Goal: Task Accomplishment & Management: Use online tool/utility

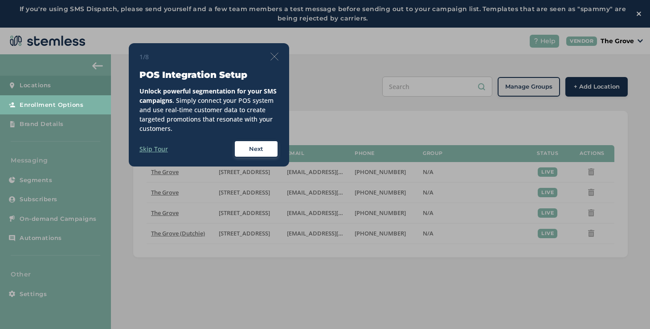
click at [277, 58] on img at bounding box center [275, 57] width 8 height 8
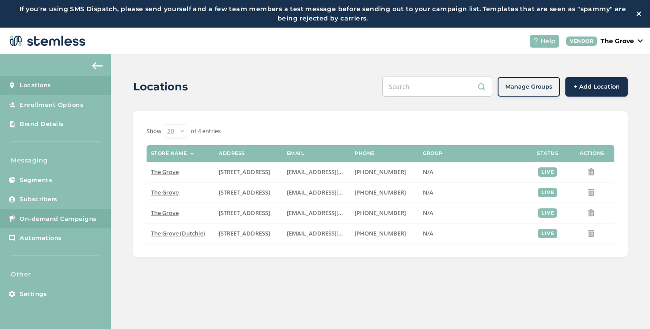
click at [66, 213] on link "On-demand Campaigns" at bounding box center [55, 220] width 111 height 20
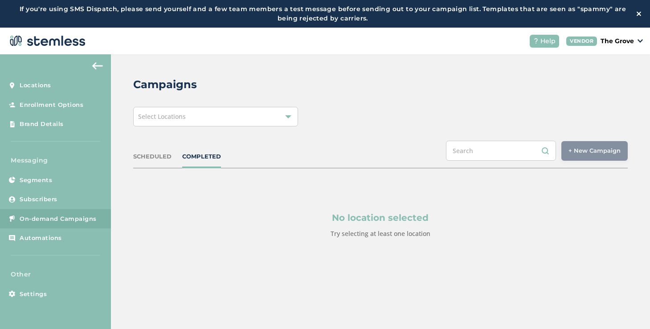
click at [232, 119] on div "Select Locations" at bounding box center [215, 117] width 165 height 20
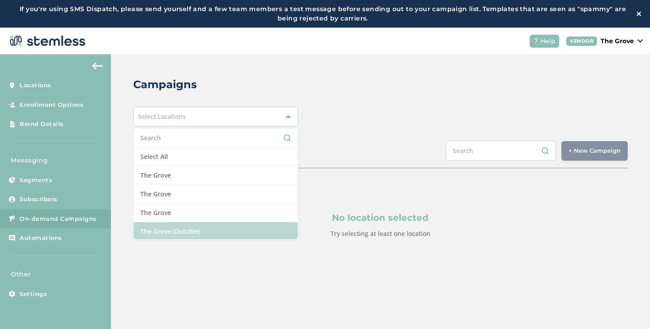
click at [170, 224] on li "The Grove (Dutchie)" at bounding box center [216, 231] width 164 height 18
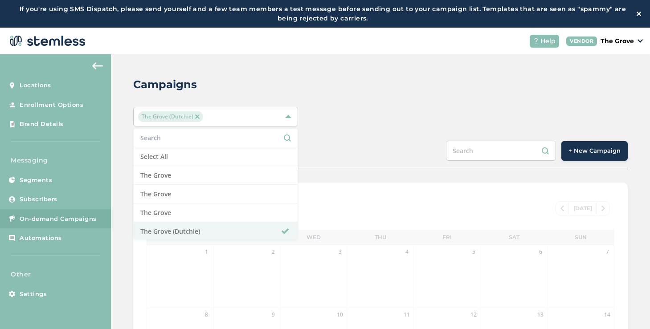
click at [386, 121] on div "The Grove (Dutchie) Select All The Grove [GEOGRAPHIC_DATA] [GEOGRAPHIC_DATA] [G…" at bounding box center [380, 117] width 495 height 20
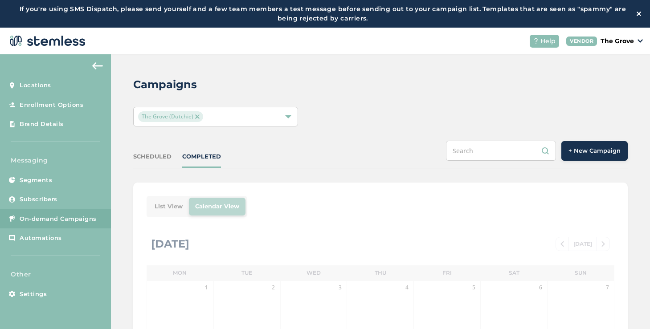
click at [588, 148] on span "+ New Campaign" at bounding box center [595, 151] width 52 height 9
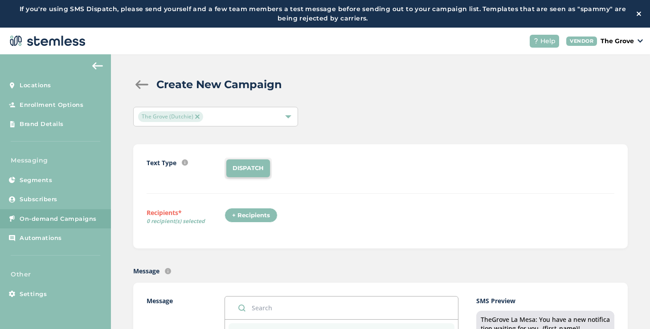
click at [268, 213] on div "+ Recipients" at bounding box center [251, 215] width 53 height 15
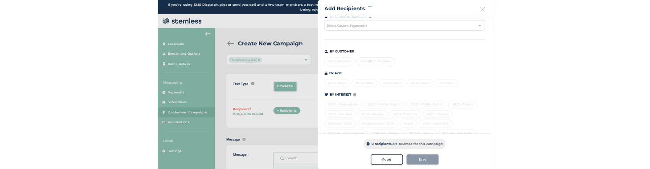
scroll to position [124, 0]
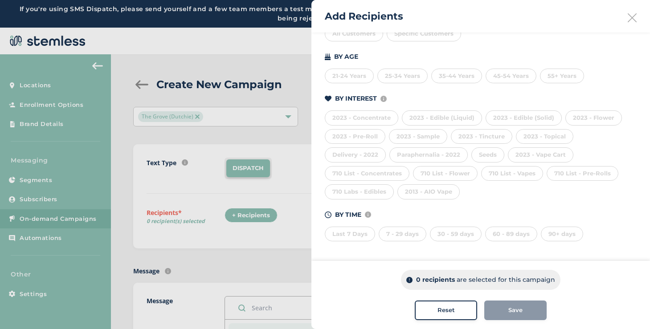
click at [582, 179] on div "710 List - Pre-Rolls" at bounding box center [583, 173] width 72 height 15
click at [290, 278] on div at bounding box center [325, 164] width 650 height 329
click at [628, 20] on icon at bounding box center [632, 17] width 9 height 9
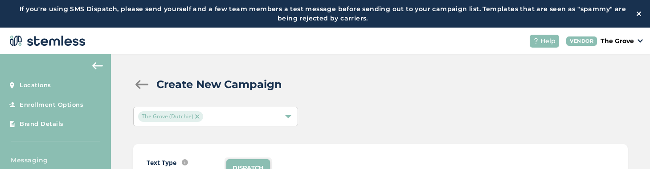
click at [226, 123] on div "The Grove (Dutchie)" at bounding box center [215, 117] width 165 height 20
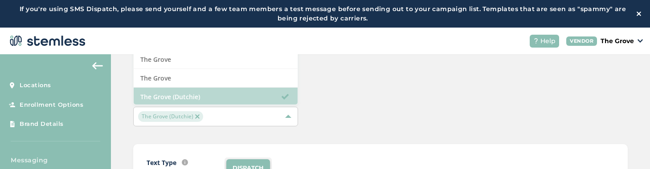
click at [221, 97] on li "The Grove (Dutchie)" at bounding box center [216, 97] width 164 height 18
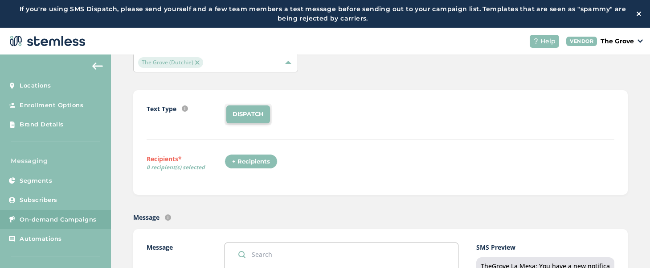
scroll to position [32, 0]
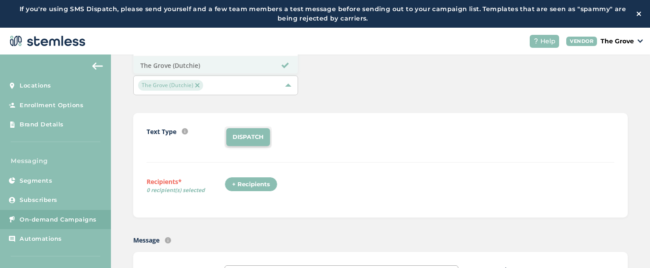
click at [265, 179] on div "+ Recipients" at bounding box center [251, 184] width 53 height 15
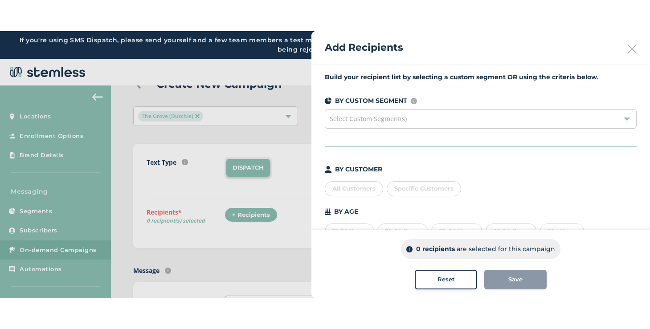
scroll to position [132, 0]
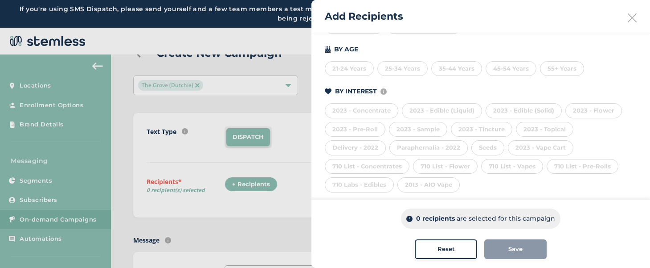
click at [359, 112] on div "2023 - Concentrate" at bounding box center [362, 110] width 74 height 15
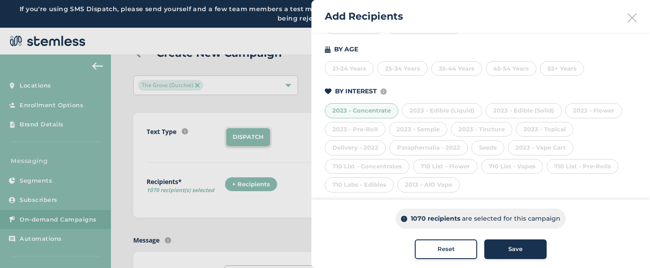
click at [359, 112] on div "2023 - Concentrate" at bounding box center [362, 110] width 74 height 15
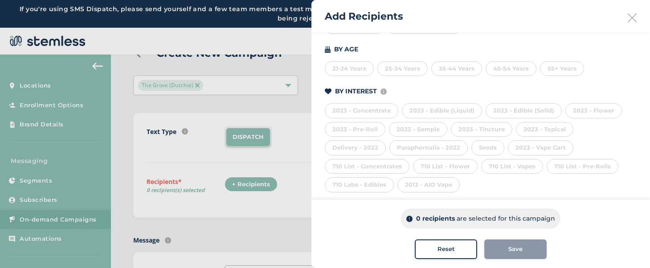
click at [361, 144] on div "Delivery - 2022" at bounding box center [355, 147] width 61 height 15
click at [370, 187] on div "710 Labs - Edibles" at bounding box center [359, 184] width 69 height 15
click at [491, 144] on div "Seeds" at bounding box center [488, 147] width 33 height 15
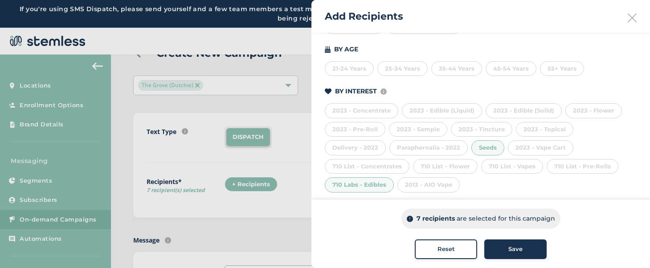
click at [444, 145] on div "Paraphernalia - 2022" at bounding box center [429, 147] width 78 height 15
click at [572, 111] on div "2023 - Flower" at bounding box center [594, 110] width 57 height 15
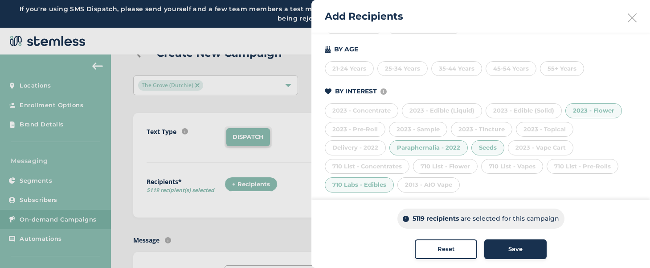
click at [442, 247] on span "Reset" at bounding box center [446, 248] width 17 height 9
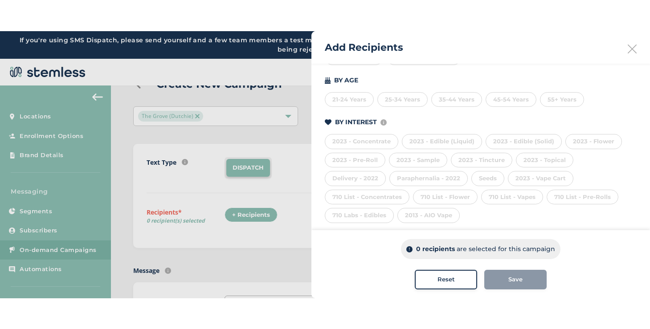
scroll to position [124, 0]
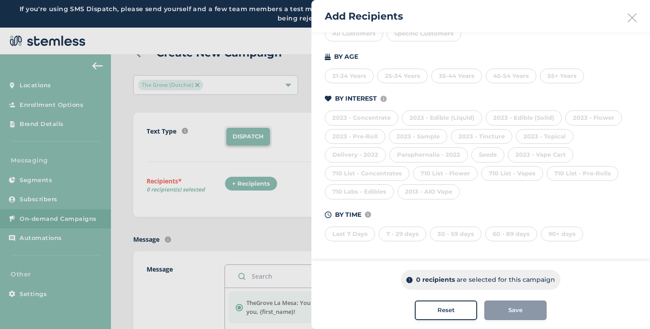
click at [633, 14] on div "Add Recipients" at bounding box center [481, 16] width 339 height 33
